Goal: Task Accomplishment & Management: Complete application form

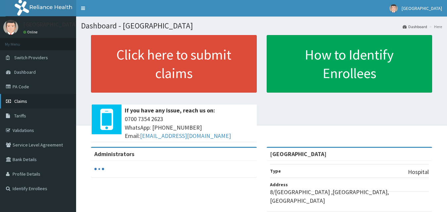
click at [23, 101] on span "Claims" at bounding box center [20, 101] width 13 height 6
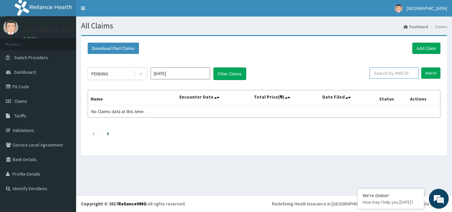
paste input "ELN/10522/A"
type input "ELN/10522/A"
click at [431, 72] on input "Search" at bounding box center [430, 73] width 19 height 11
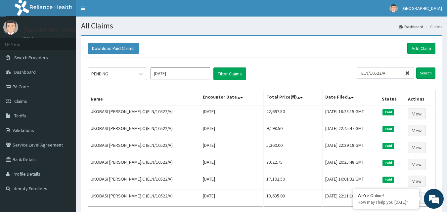
click at [408, 73] on icon at bounding box center [407, 73] width 5 height 5
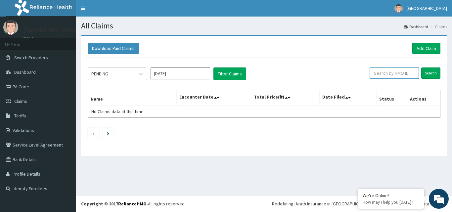
paste input "OKB/10779/A"
type input "OKB/10779/A"
click at [428, 74] on input "Search" at bounding box center [430, 73] width 19 height 11
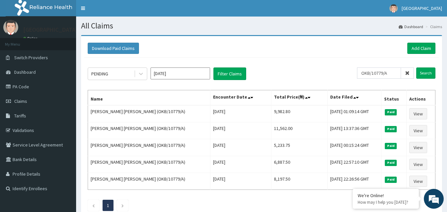
click at [406, 73] on icon at bounding box center [407, 73] width 5 height 5
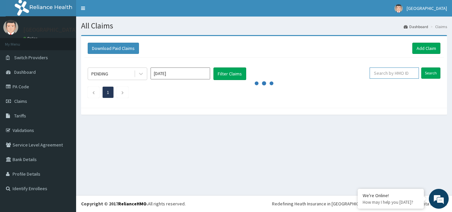
paste input "IAB/10019/B"
type input "IAB/10019/B"
click at [426, 72] on input "Search" at bounding box center [430, 73] width 19 height 11
click at [432, 73] on input "Search" at bounding box center [430, 73] width 19 height 11
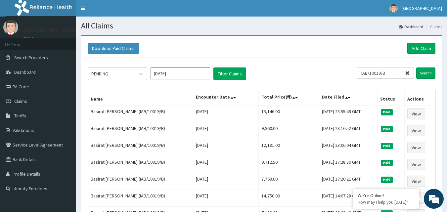
click at [407, 72] on icon at bounding box center [407, 73] width 5 height 5
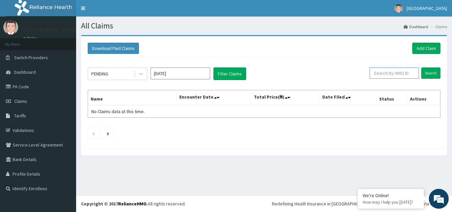
paste input "OKB/10779/A"
type input "OKB/10779/A"
click at [427, 73] on input "Search" at bounding box center [430, 73] width 19 height 11
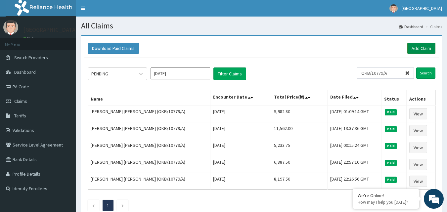
click at [426, 49] on link "Add Claim" at bounding box center [422, 48] width 28 height 11
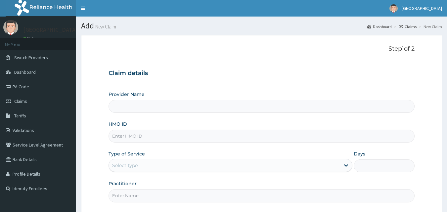
paste input "OKB/10779/A"
type input "OKB/10779/A"
type input "[GEOGRAPHIC_DATA]"
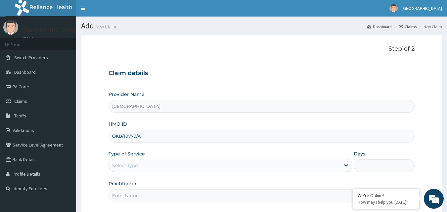
type input "OKB/10779/A"
click at [166, 164] on div "Select type" at bounding box center [224, 165] width 231 height 11
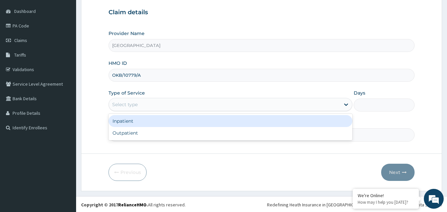
scroll to position [62, 0]
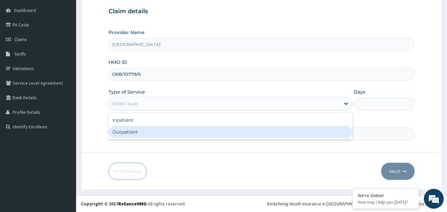
click at [153, 129] on div "Outpatient" at bounding box center [231, 132] width 244 height 12
type input "1"
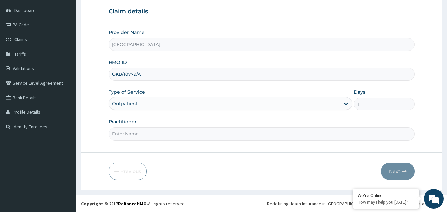
scroll to position [0, 0]
click at [261, 131] on input "Practitioner" at bounding box center [262, 133] width 307 height 13
type input "DR [PERSON_NAME]"
click at [397, 172] on button "Next" at bounding box center [397, 171] width 33 height 17
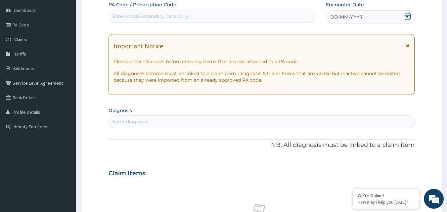
click at [407, 15] on icon at bounding box center [408, 16] width 6 height 7
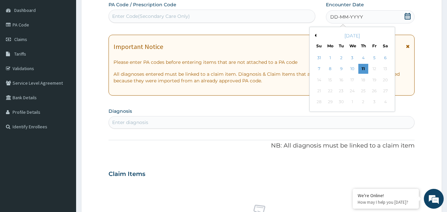
click at [315, 35] on button "Previous Month" at bounding box center [314, 35] width 3 height 3
click at [385, 92] on div "23" at bounding box center [386, 91] width 10 height 10
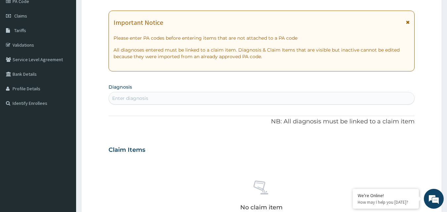
scroll to position [95, 0]
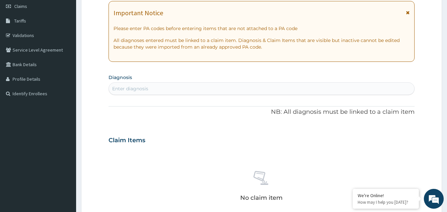
click at [177, 91] on div "Enter diagnosis" at bounding box center [262, 88] width 306 height 11
type input "UPPER RESP"
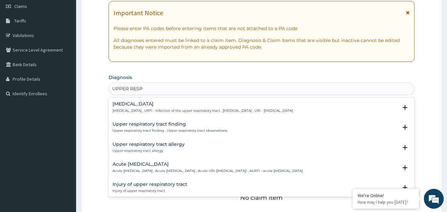
click at [169, 103] on h4 "Upper respiratory infection" at bounding box center [203, 104] width 180 height 5
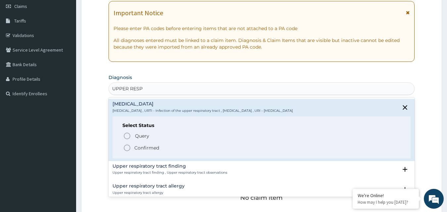
click at [125, 148] on icon "status option filled" at bounding box center [127, 148] width 8 height 8
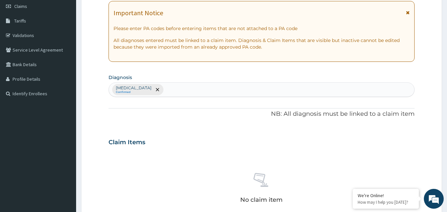
click at [197, 89] on div "Upper respiratory infection Confirmed" at bounding box center [262, 90] width 306 height 14
type input "FALCIPAR"
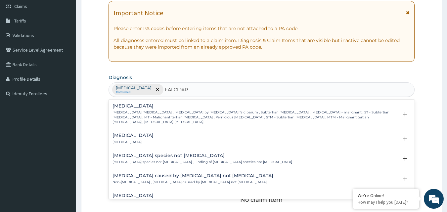
click at [138, 109] on div "Falciparum malaria Falciparum malaria , Malignant tertian malaria , Malaria by …" at bounding box center [256, 114] width 286 height 21
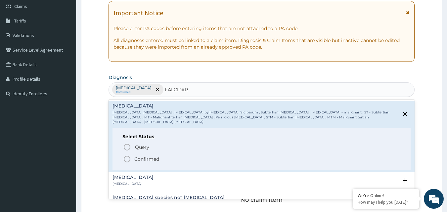
click at [126, 155] on icon "status option filled" at bounding box center [127, 159] width 8 height 8
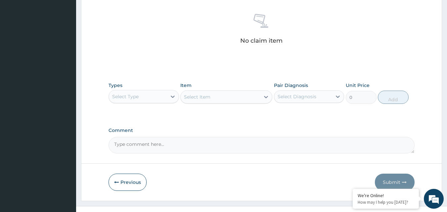
scroll to position [261, 0]
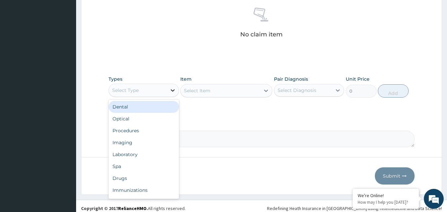
click at [175, 88] on icon at bounding box center [173, 90] width 7 height 7
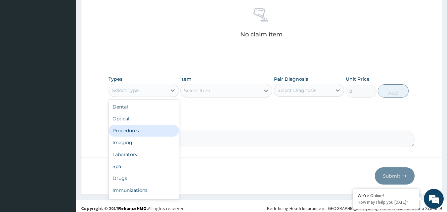
drag, startPoint x: 140, startPoint y: 127, endPoint x: 173, endPoint y: 120, distance: 34.0
click at [143, 127] on div "Procedures" at bounding box center [144, 131] width 71 height 12
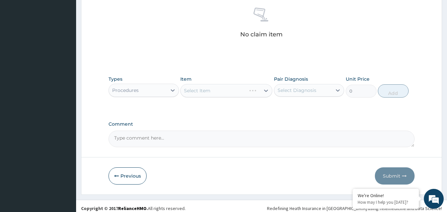
click at [243, 93] on div "Select Item" at bounding box center [226, 90] width 92 height 13
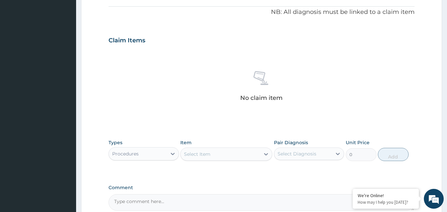
scroll to position [265, 0]
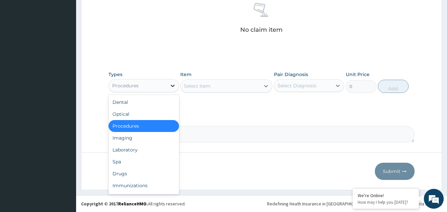
click at [172, 86] on icon at bounding box center [173, 85] width 7 height 7
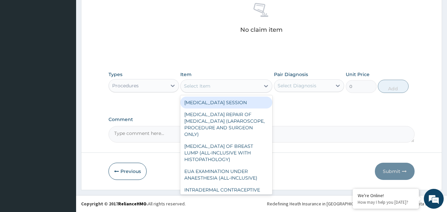
click at [222, 85] on div "Select Item" at bounding box center [220, 86] width 79 height 11
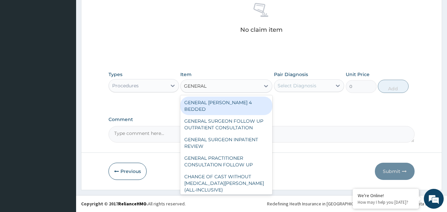
type input "GENERAL P"
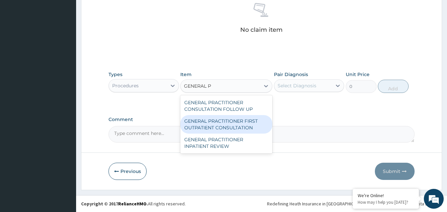
click at [222, 120] on div "GENERAL PRACTITIONER FIRST OUTPATIENT CONSULTATION" at bounding box center [226, 124] width 92 height 19
type input "3750"
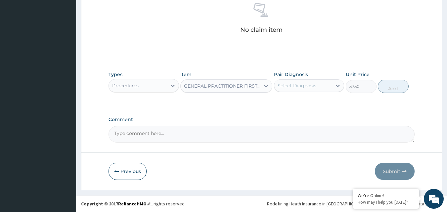
click at [304, 87] on div "Select Diagnosis" at bounding box center [297, 85] width 39 height 7
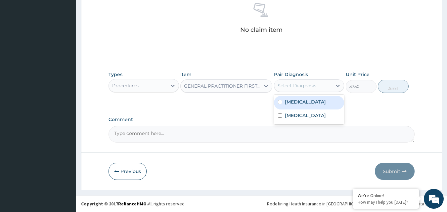
click at [314, 101] on label "Upper respiratory infection" at bounding box center [305, 102] width 41 height 7
checkbox input "true"
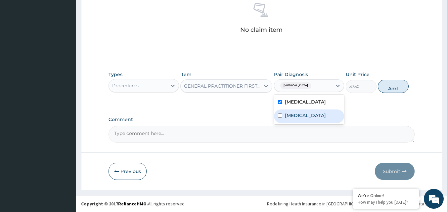
click at [313, 119] on label "[MEDICAL_DATA]" at bounding box center [305, 115] width 41 height 7
checkbox input "true"
click at [392, 93] on button "Add" at bounding box center [393, 86] width 31 height 13
type input "0"
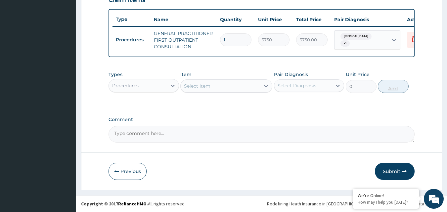
scroll to position [242, 0]
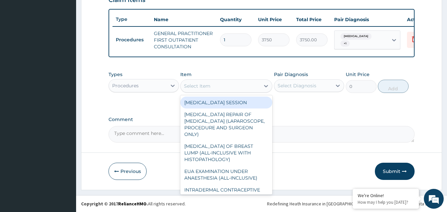
click at [259, 84] on div "Select Item" at bounding box center [220, 86] width 79 height 11
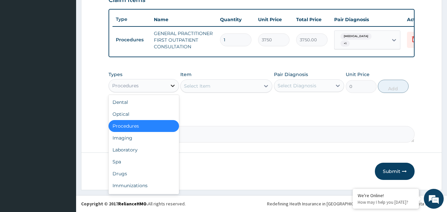
click at [170, 87] on icon at bounding box center [173, 85] width 7 height 7
drag, startPoint x: 122, startPoint y: 173, endPoint x: 159, endPoint y: 148, distance: 45.2
click at [122, 173] on div "Drugs" at bounding box center [144, 174] width 71 height 12
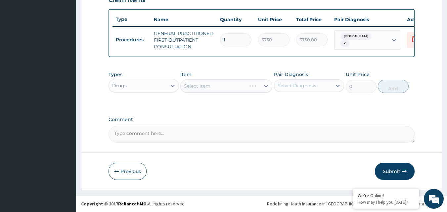
click at [228, 83] on div "Select Item" at bounding box center [226, 85] width 92 height 13
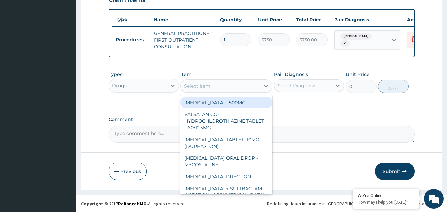
click at [264, 87] on icon at bounding box center [266, 86] width 7 height 7
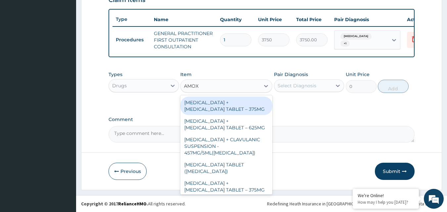
type input "AMOXI"
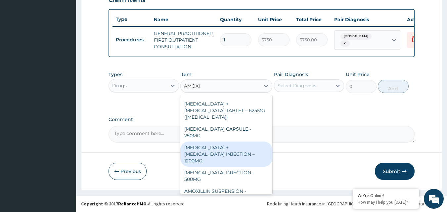
scroll to position [159, 0]
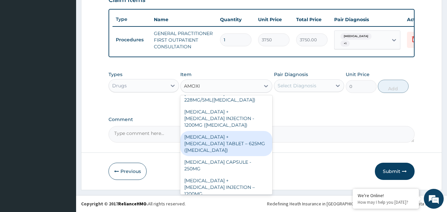
click at [238, 137] on div "[MEDICAL_DATA] + [MEDICAL_DATA] TABLET – 625MG ([MEDICAL_DATA])" at bounding box center [226, 143] width 92 height 25
type input "672"
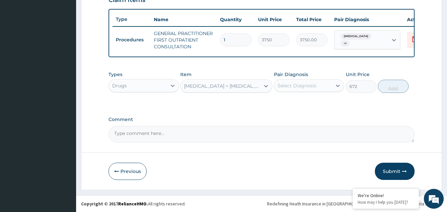
click at [312, 84] on div "Select Diagnosis" at bounding box center [297, 85] width 39 height 7
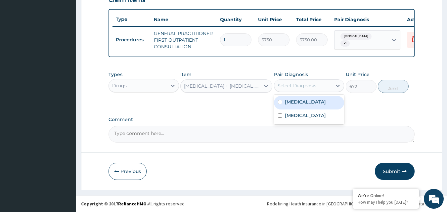
click at [300, 105] on label "Upper respiratory infection" at bounding box center [305, 102] width 41 height 7
checkbox input "true"
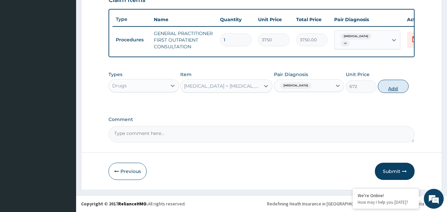
click at [390, 88] on button "Add" at bounding box center [393, 86] width 31 height 13
type input "0"
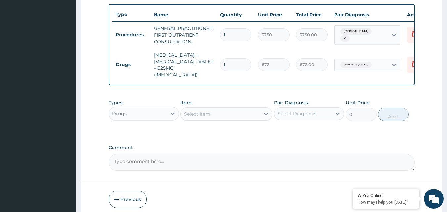
type input "14"
type input "9408.00"
type input "14"
click at [260, 117] on div "Select Item" at bounding box center [220, 114] width 79 height 11
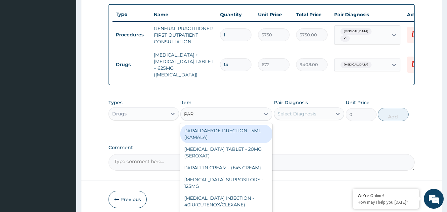
type input "PARA"
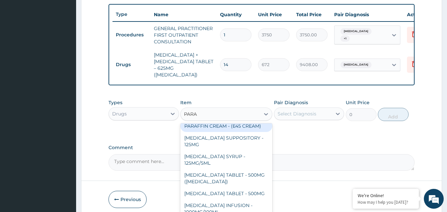
scroll to position [33, 0]
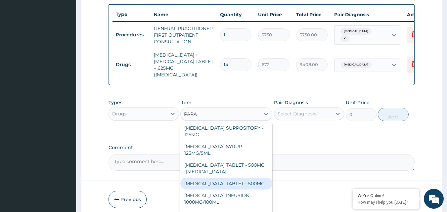
click at [245, 187] on div "[MEDICAL_DATA] TABLET - 500MG" at bounding box center [226, 184] width 92 height 12
type input "33.599999999999994"
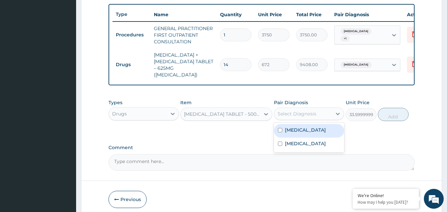
drag, startPoint x: 316, startPoint y: 117, endPoint x: 315, endPoint y: 129, distance: 11.9
click at [316, 117] on div "Select Diagnosis" at bounding box center [297, 114] width 39 height 7
click at [313, 133] on label "Upper respiratory infection" at bounding box center [305, 130] width 41 height 7
checkbox input "true"
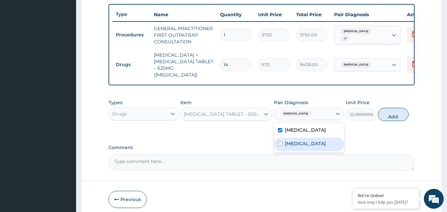
click at [310, 147] on label "[MEDICAL_DATA]" at bounding box center [305, 143] width 41 height 7
checkbox input "true"
click at [396, 121] on button "Add" at bounding box center [393, 114] width 31 height 13
type input "0"
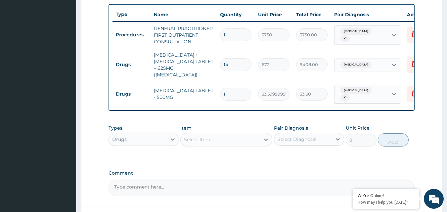
type input "18"
type input "604.80"
type input "18"
click at [264, 142] on icon at bounding box center [266, 139] width 7 height 7
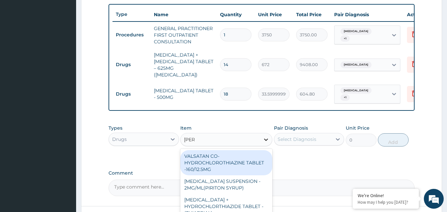
type input "LORAT"
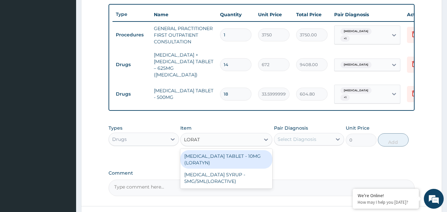
click at [251, 163] on div "[MEDICAL_DATA] TABLET - 10MG (LORATYN)" at bounding box center [226, 159] width 92 height 19
type input "98"
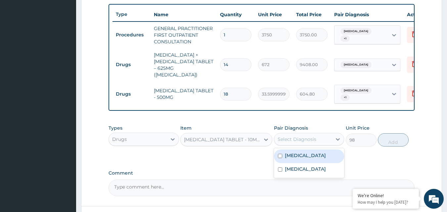
click at [300, 140] on div "Select Diagnosis" at bounding box center [303, 139] width 58 height 11
click at [303, 159] on label "Upper respiratory infection" at bounding box center [305, 155] width 41 height 7
checkbox input "true"
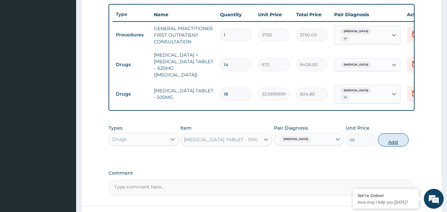
click at [388, 143] on button "Add" at bounding box center [393, 139] width 31 height 13
type input "0"
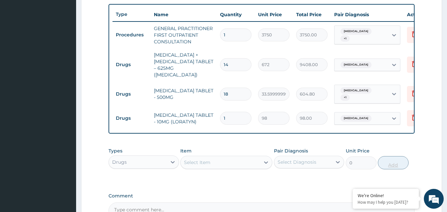
type input "10"
type input "980.00"
type input "10"
click at [263, 166] on icon at bounding box center [266, 162] width 7 height 7
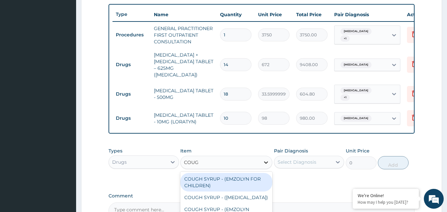
type input "COUGH"
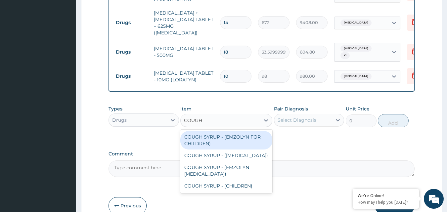
scroll to position [309, 0]
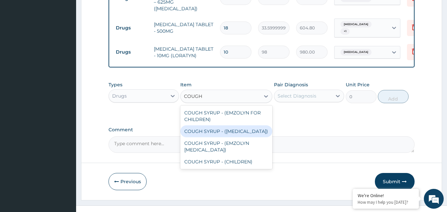
click at [232, 134] on div "COUGH SYRUP - ([MEDICAL_DATA])" at bounding box center [226, 131] width 92 height 12
type input "1120"
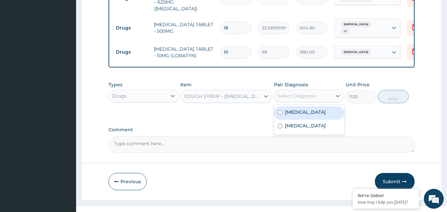
click at [298, 99] on div "Select Diagnosis" at bounding box center [297, 96] width 39 height 7
drag, startPoint x: 296, startPoint y: 122, endPoint x: 333, endPoint y: 110, distance: 38.9
click at [301, 116] on label "Upper respiratory infection" at bounding box center [305, 112] width 41 height 7
checkbox input "true"
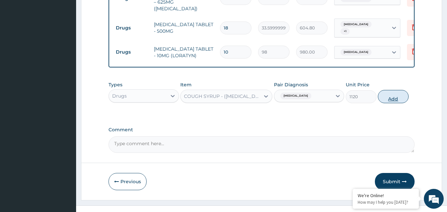
click at [383, 101] on button "Add" at bounding box center [393, 96] width 31 height 13
type input "0"
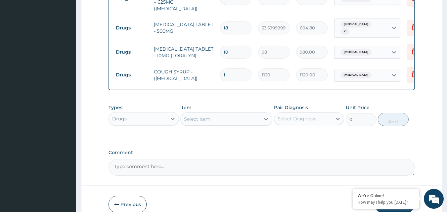
click at [245, 124] on div "Select Item" at bounding box center [220, 119] width 79 height 11
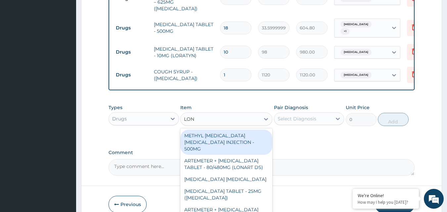
type input "LONA"
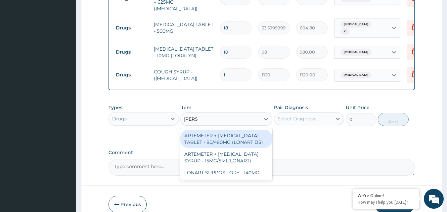
click at [242, 140] on div "ARTEMETER + [MEDICAL_DATA] TABLET - 80/480MG (LONART DS)" at bounding box center [226, 139] width 92 height 19
type input "588"
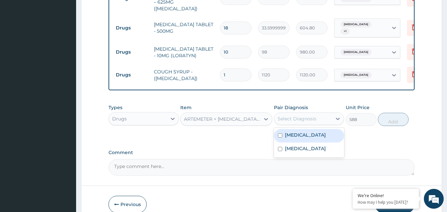
click at [282, 122] on div "Select Diagnosis" at bounding box center [297, 119] width 39 height 7
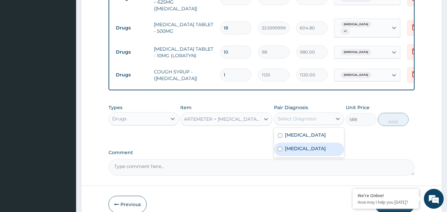
click at [299, 152] on label "[MEDICAL_DATA]" at bounding box center [305, 148] width 41 height 7
checkbox input "true"
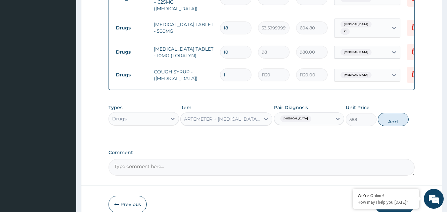
click at [392, 126] on button "Add" at bounding box center [393, 119] width 31 height 13
type input "0"
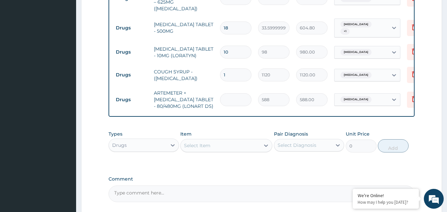
type input "0.00"
type input "6"
type input "3528.00"
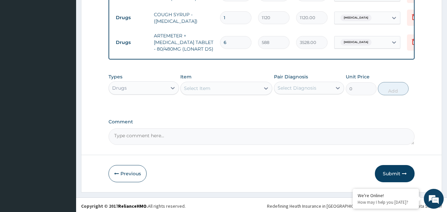
scroll to position [373, 0]
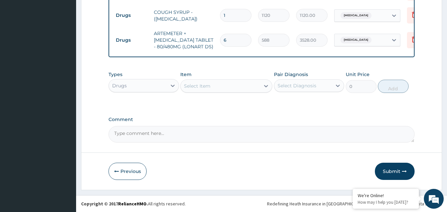
type input "6"
click at [146, 129] on textarea "Comment" at bounding box center [262, 134] width 307 height 17
click at [134, 134] on textarea "Comment" at bounding box center [262, 134] width 307 height 17
paste textarea "MALARIA URTI"
click at [127, 134] on textarea "DS ;-MALARIA URTI" at bounding box center [262, 134] width 307 height 17
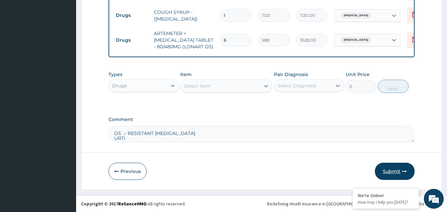
type textarea "DS ;- RESISTANT MALARIA URTI"
click at [393, 173] on button "Submit" at bounding box center [395, 171] width 40 height 17
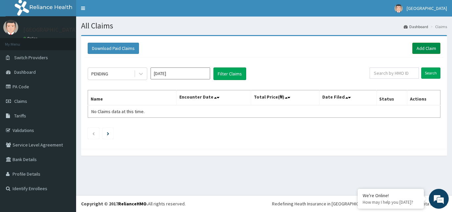
click at [423, 46] on link "Add Claim" at bounding box center [427, 48] width 28 height 11
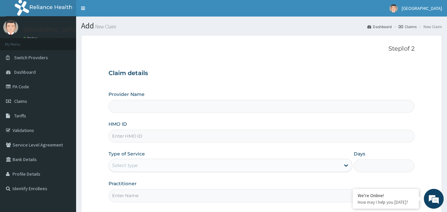
type input "[GEOGRAPHIC_DATA]"
click at [163, 137] on input "HMO ID" at bounding box center [262, 136] width 307 height 13
click at [230, 78] on div "Claim details Provider Name [GEOGRAPHIC_DATA] HMO ID Type of Service Select typ…" at bounding box center [262, 132] width 307 height 139
paste input "ELN/10522/A"
type input "ELN/10522/A"
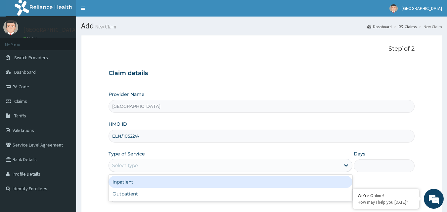
click at [176, 163] on div "Select type" at bounding box center [224, 165] width 231 height 11
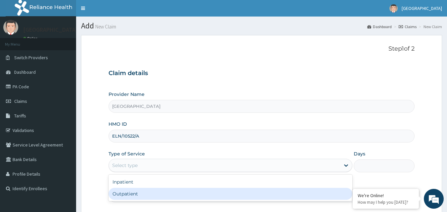
click at [148, 192] on div "Outpatient" at bounding box center [231, 194] width 244 height 12
type input "1"
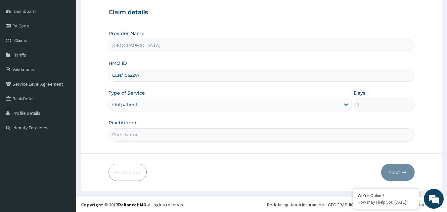
scroll to position [62, 0]
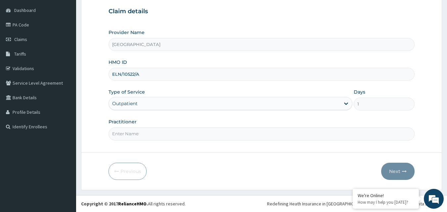
click at [197, 133] on input "Practitioner" at bounding box center [262, 133] width 307 height 13
type input "DR [PERSON_NAME]"
click at [391, 171] on button "Next" at bounding box center [397, 171] width 33 height 17
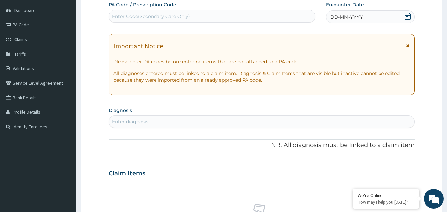
click at [407, 17] on icon at bounding box center [408, 16] width 7 height 7
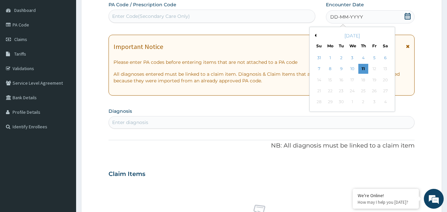
click at [317, 33] on div "[DATE]" at bounding box center [353, 35] width 80 height 7
click at [317, 35] on div "[DATE]" at bounding box center [353, 35] width 80 height 7
click at [317, 34] on div "[DATE]" at bounding box center [353, 35] width 80 height 7
click at [317, 35] on div "[DATE]" at bounding box center [353, 35] width 80 height 7
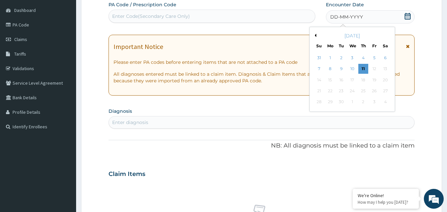
click at [316, 35] on button "Previous Month" at bounding box center [314, 35] width 3 height 3
click at [319, 102] on div "24" at bounding box center [320, 102] width 10 height 10
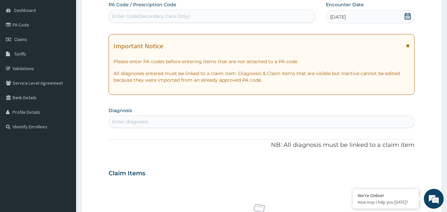
click at [169, 119] on div "Enter diagnosis" at bounding box center [262, 122] width 306 height 11
type input "R"
type input "[MEDICAL_DATA]"
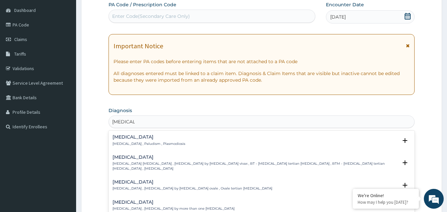
click at [137, 139] on h4 "[MEDICAL_DATA]" at bounding box center [149, 137] width 73 height 5
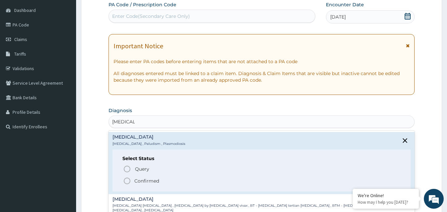
click at [125, 182] on icon "status option filled" at bounding box center [127, 181] width 8 height 8
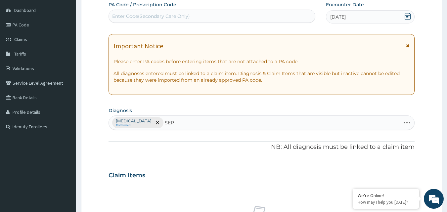
type input "SEPS"
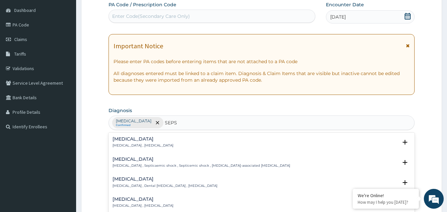
click at [122, 141] on h4 "[MEDICAL_DATA]" at bounding box center [143, 139] width 61 height 5
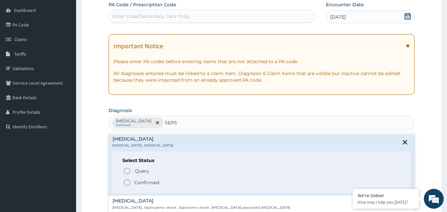
click at [126, 182] on icon "status option filled" at bounding box center [127, 183] width 8 height 8
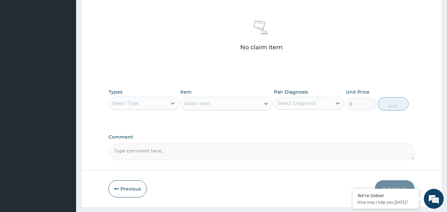
scroll to position [261, 0]
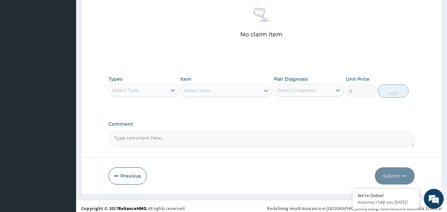
click at [165, 88] on div "Select Type" at bounding box center [138, 90] width 58 height 11
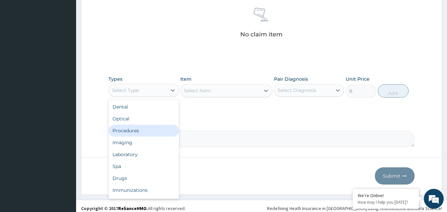
click at [140, 130] on div "Procedures" at bounding box center [144, 131] width 71 height 12
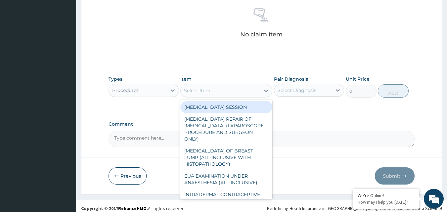
click at [241, 89] on div "Select Item" at bounding box center [220, 90] width 79 height 11
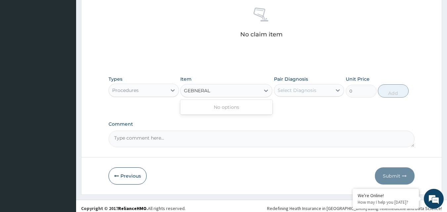
click at [193, 92] on input "GEBNERAL" at bounding box center [197, 90] width 27 height 7
type input "GENERAL"
click at [209, 90] on div "Select Item" at bounding box center [220, 90] width 79 height 11
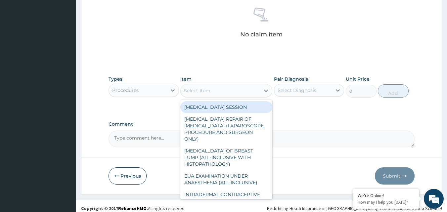
click at [202, 91] on div "Select Item" at bounding box center [197, 90] width 26 height 7
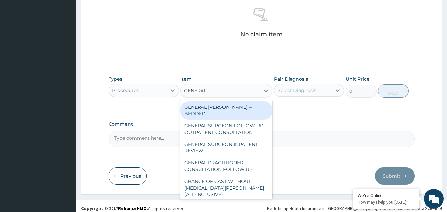
type input "GENERAL P"
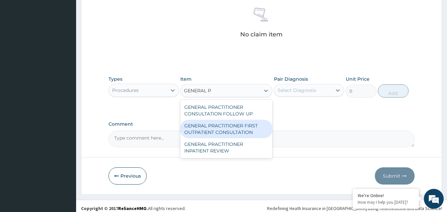
click at [207, 127] on div "GENERAL PRACTITIONER FIRST OUTPATIENT CONSULTATION" at bounding box center [226, 129] width 92 height 19
type input "3750"
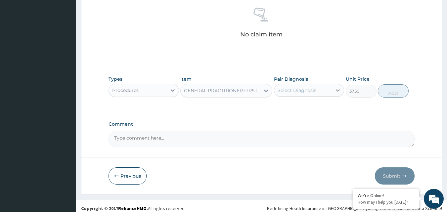
click at [335, 90] on icon at bounding box center [338, 90] width 7 height 7
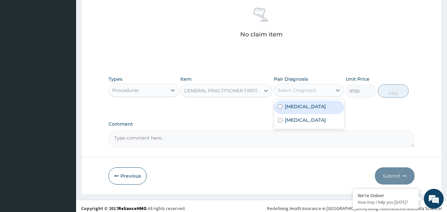
click at [325, 105] on div "[MEDICAL_DATA]" at bounding box center [309, 108] width 71 height 14
checkbox input "true"
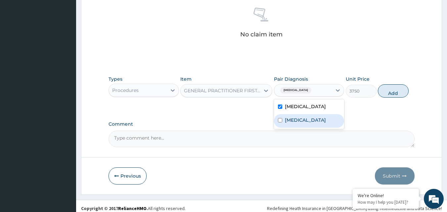
click at [314, 124] on div "[MEDICAL_DATA]" at bounding box center [309, 121] width 71 height 14
checkbox input "true"
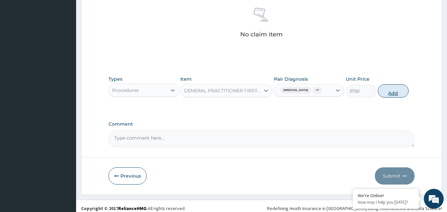
click at [387, 91] on button "Add" at bounding box center [393, 90] width 31 height 13
type input "0"
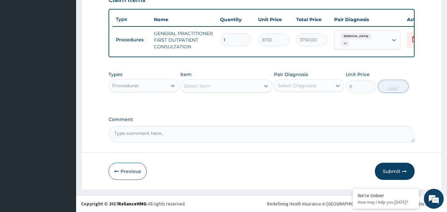
scroll to position [242, 0]
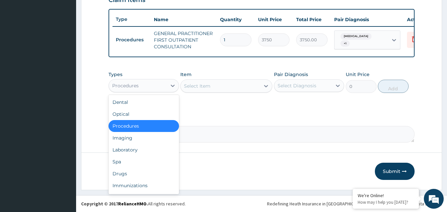
click at [154, 84] on div "Procedures" at bounding box center [138, 85] width 58 height 11
click at [126, 175] on div "Drugs" at bounding box center [144, 174] width 71 height 12
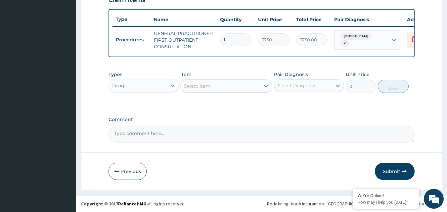
click at [259, 88] on div "Select Item" at bounding box center [220, 86] width 79 height 11
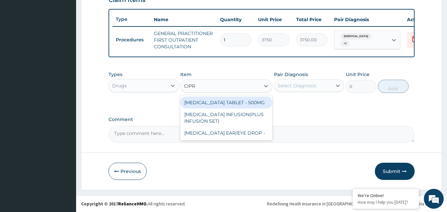
type input "[MEDICAL_DATA]"
click at [260, 105] on div "[MEDICAL_DATA] TABLET - 500MG" at bounding box center [226, 103] width 92 height 12
type input "196"
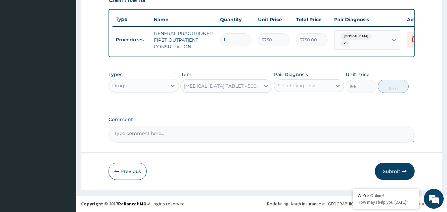
click at [299, 89] on div "Select Diagnosis" at bounding box center [303, 85] width 58 height 11
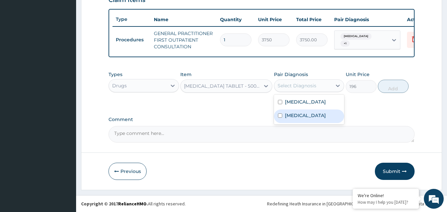
click at [296, 116] on label "[MEDICAL_DATA]" at bounding box center [305, 115] width 41 height 7
checkbox input "true"
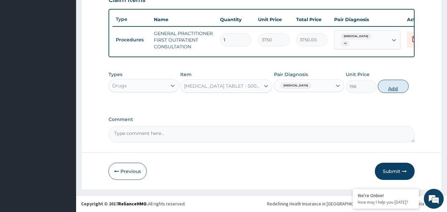
click at [387, 88] on button "Add" at bounding box center [393, 86] width 31 height 13
type input "0"
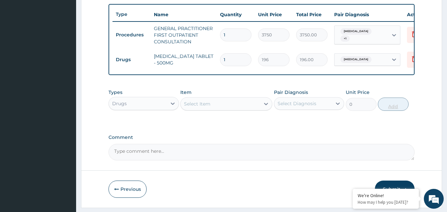
type input "10"
type input "1960.00"
type input "10"
click at [227, 109] on div "Select Item" at bounding box center [220, 104] width 79 height 11
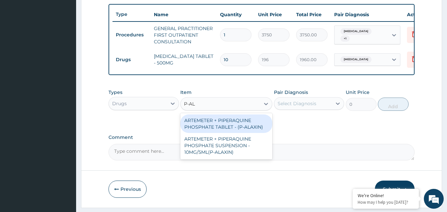
type input "P-ALA"
click at [239, 131] on div "ARTEMETER + PIPERAQUINE PHOSPHATE TABLET - (P-ALAXIN)" at bounding box center [226, 124] width 92 height 19
type input "364"
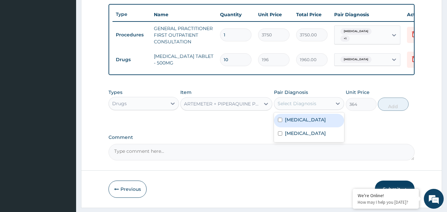
click at [318, 108] on div "Select Diagnosis" at bounding box center [303, 103] width 58 height 11
click at [301, 123] on label "[MEDICAL_DATA]" at bounding box center [305, 120] width 41 height 7
checkbox input "true"
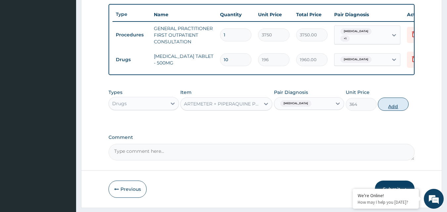
click at [389, 111] on button "Add" at bounding box center [393, 104] width 31 height 13
type input "0"
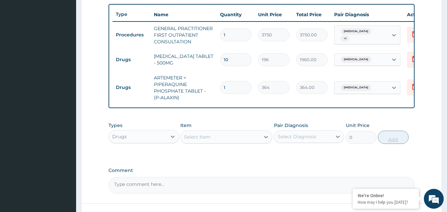
type input "0.00"
type input "9"
type input "3276.00"
type input "9"
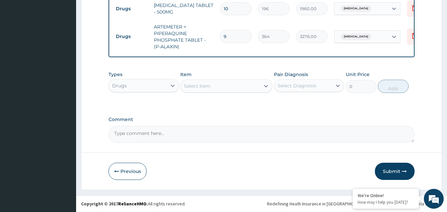
scroll to position [298, 0]
click at [246, 88] on div "Select Item" at bounding box center [220, 86] width 79 height 11
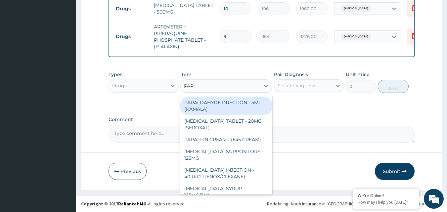
type input "PARA"
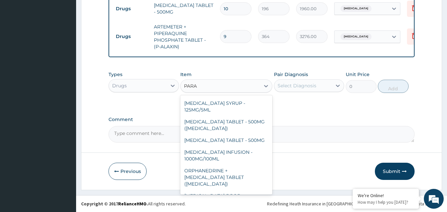
scroll to position [33, 0]
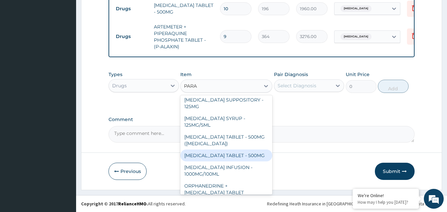
click at [239, 158] on div "[MEDICAL_DATA] TABLET - 500MG" at bounding box center [226, 156] width 92 height 12
type input "33.599999999999994"
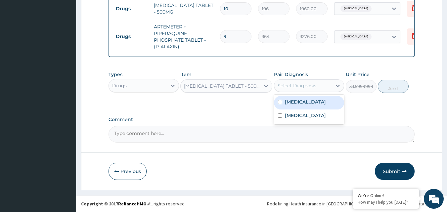
click at [322, 83] on div "Select Diagnosis" at bounding box center [303, 85] width 58 height 11
click at [306, 103] on div "[MEDICAL_DATA]" at bounding box center [309, 103] width 71 height 14
checkbox input "true"
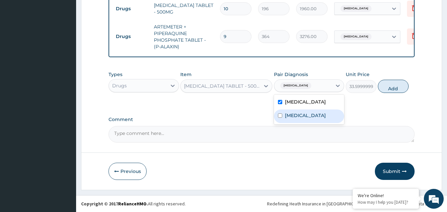
click at [304, 116] on div "[MEDICAL_DATA]" at bounding box center [309, 117] width 71 height 14
checkbox input "true"
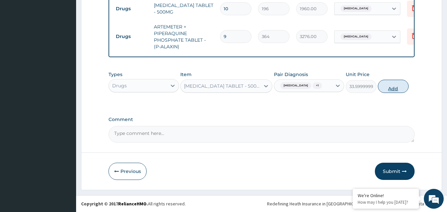
click at [388, 86] on button "Add" at bounding box center [393, 86] width 31 height 13
type input "0"
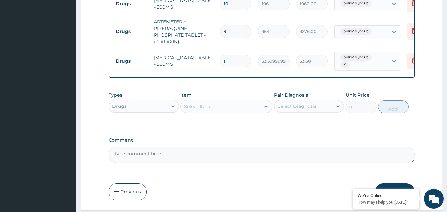
type input "18"
type input "604.80"
type input "18"
click at [163, 151] on textarea "Comment" at bounding box center [262, 155] width 307 height 17
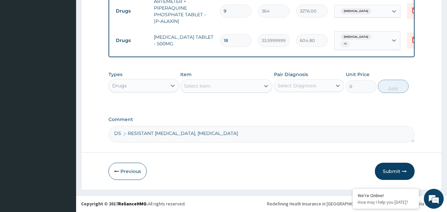
scroll to position [321, 0]
type textarea "DS ;- RESISTANT [MEDICAL_DATA], [MEDICAL_DATA]"
click at [390, 169] on button "Submit" at bounding box center [395, 171] width 40 height 17
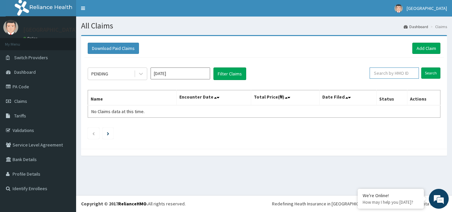
paste input "IAB/10019/B"
type input "IAB/10019/B"
click at [430, 71] on input "Search" at bounding box center [430, 73] width 19 height 11
